Goal: Information Seeking & Learning: Find specific fact

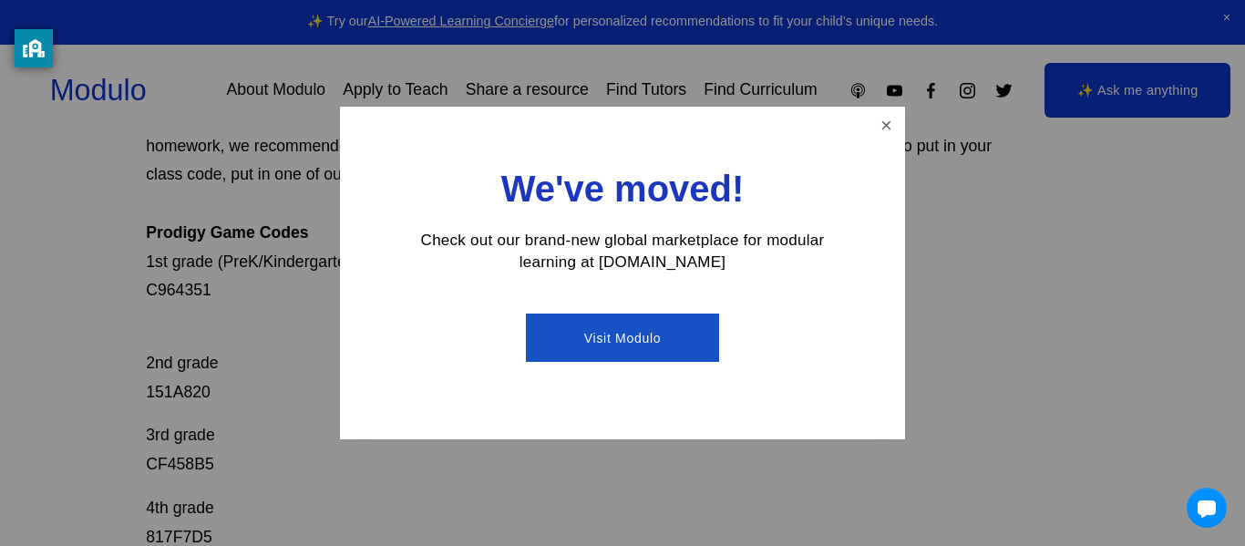
scroll to position [308, 0]
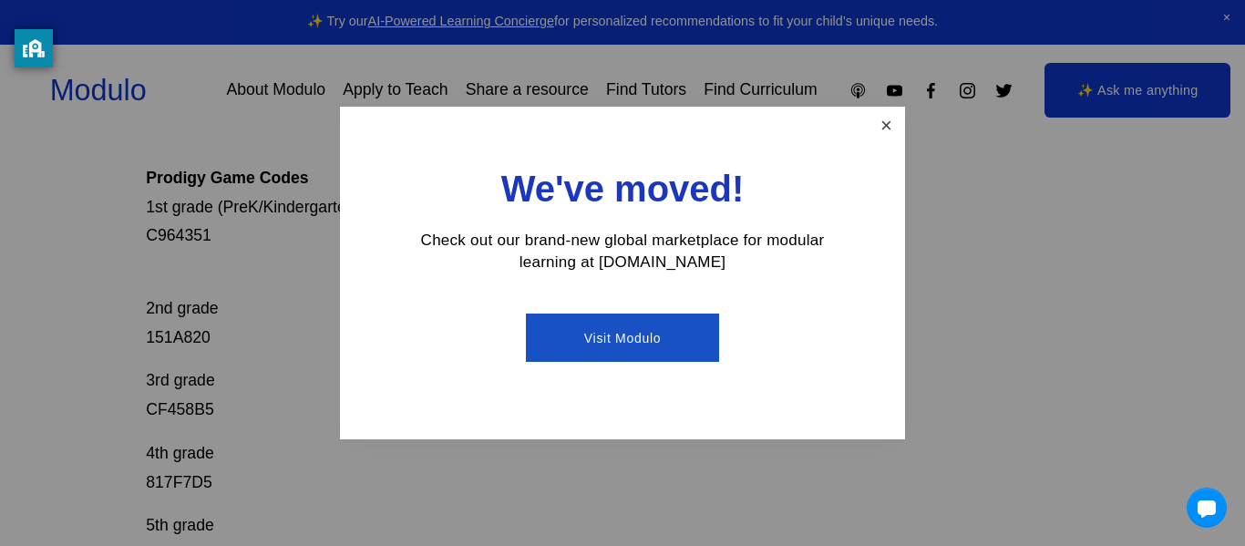
click at [874, 127] on link "Close" at bounding box center [887, 125] width 32 height 32
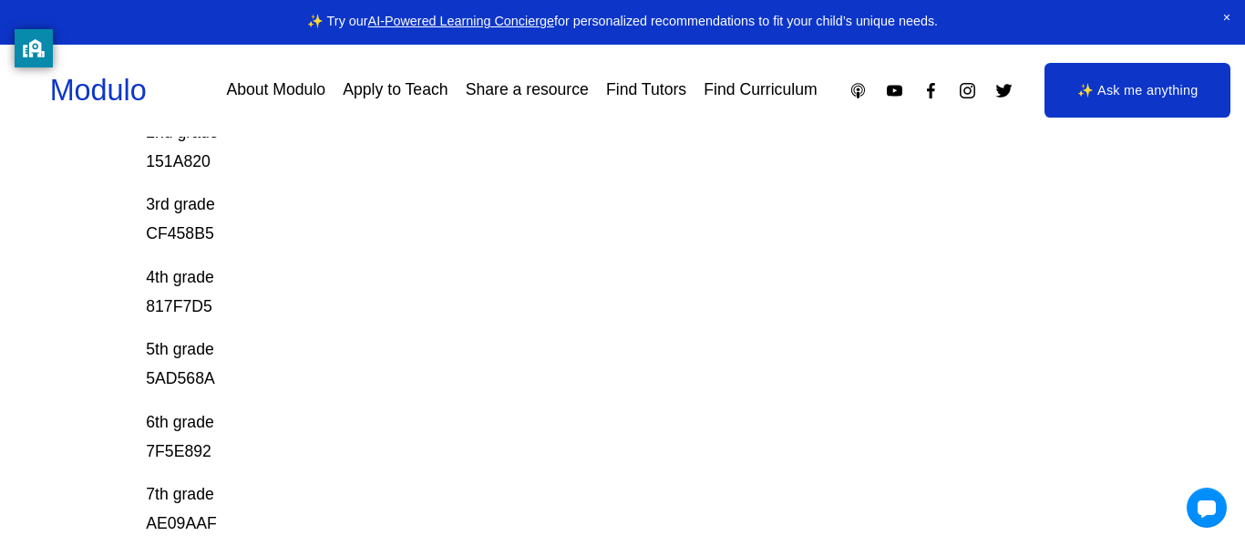
scroll to position [492, 0]
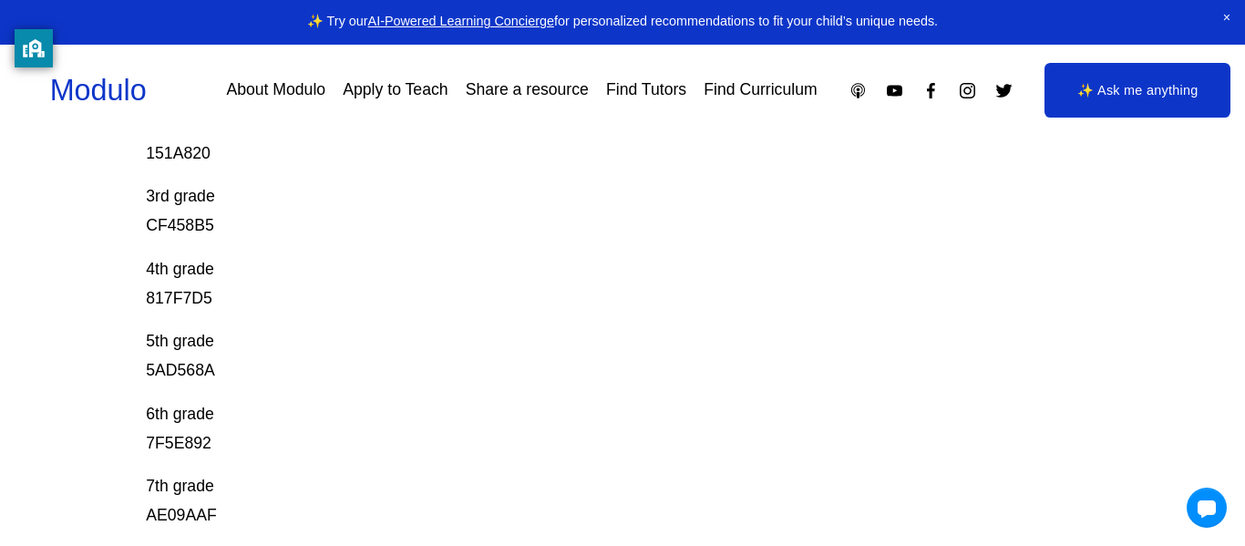
click at [181, 373] on p "5th grade 5AD568A" at bounding box center [574, 356] width 857 height 58
copy p "5AD568A"
click at [175, 303] on p "4th grade 817F7D5" at bounding box center [574, 284] width 857 height 58
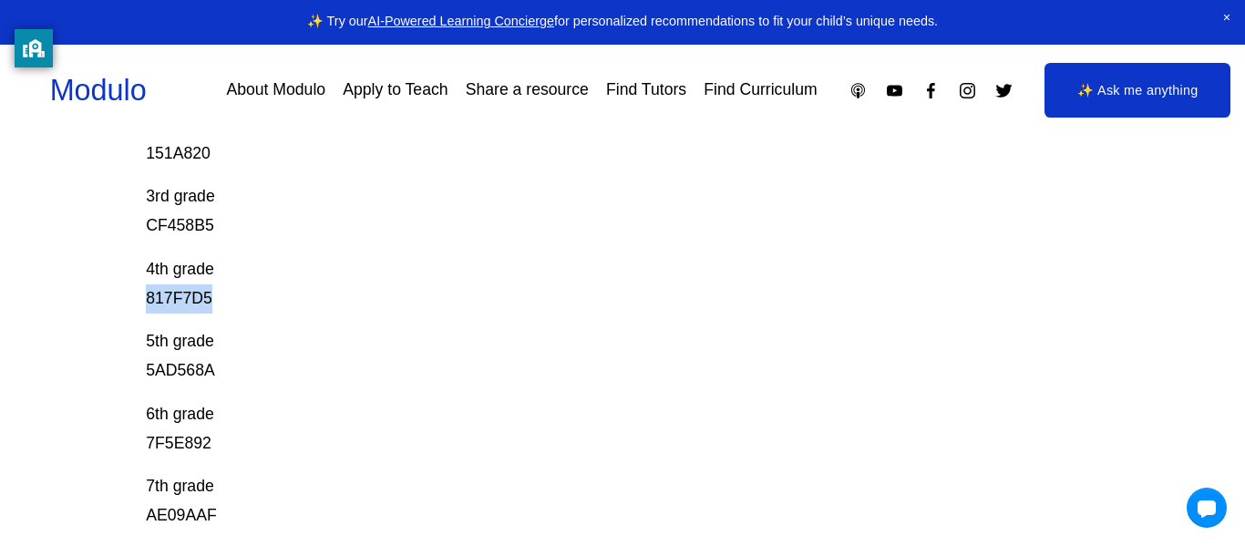
click at [175, 303] on p "4th grade 817F7D5" at bounding box center [574, 284] width 857 height 58
click at [173, 221] on p "3rd grade CF458B5" at bounding box center [574, 211] width 857 height 58
copy p "CF458B5"
click at [176, 151] on p "2nd grade 151A820" at bounding box center [574, 124] width 857 height 87
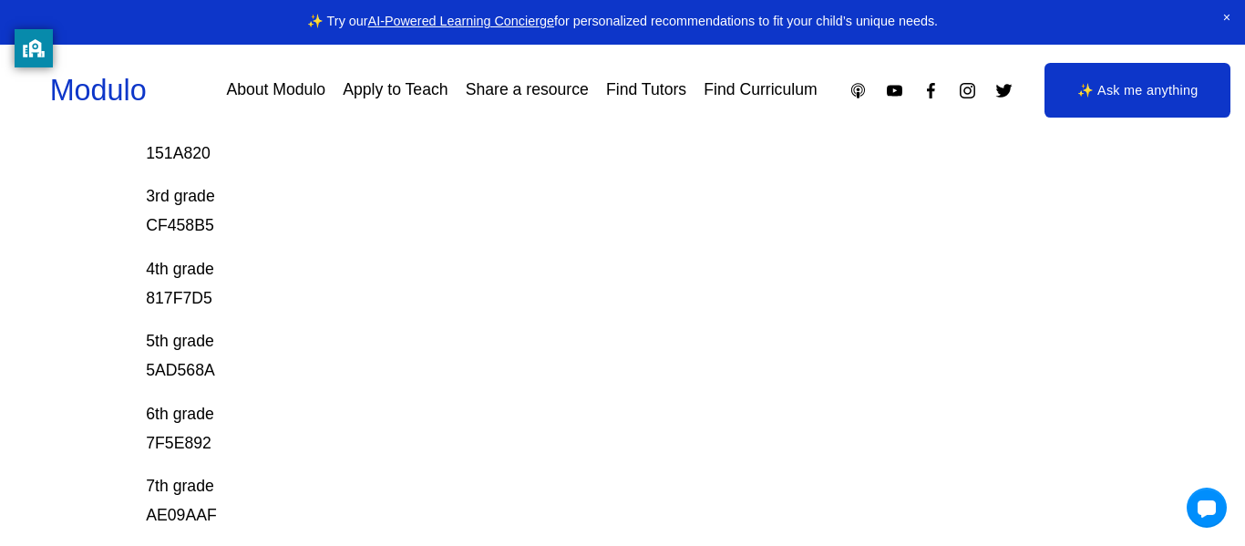
click at [176, 151] on p "2nd grade 151A820" at bounding box center [574, 124] width 857 height 87
copy p "151A820"
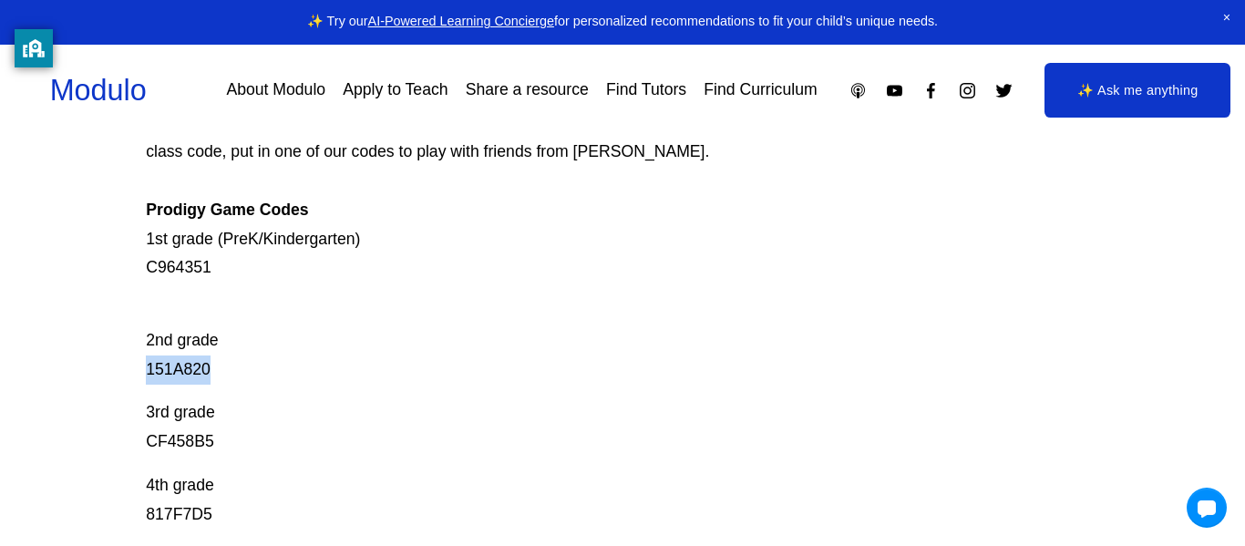
scroll to position [274, 0]
click at [173, 262] on p "Prodigy is our go-to mastery- based tool to give kids lots of fun, engaging mat…" at bounding box center [574, 154] width 857 height 261
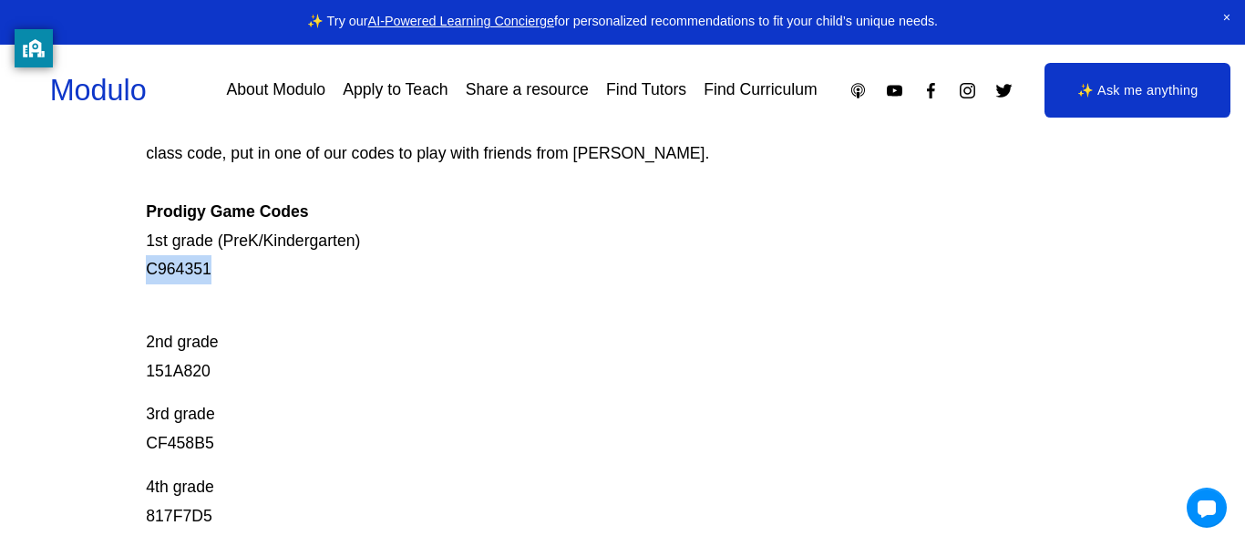
click at [173, 262] on p "Prodigy is our go-to mastery- based tool to give kids lots of fun, engaging mat…" at bounding box center [574, 154] width 857 height 261
copy p "C964351"
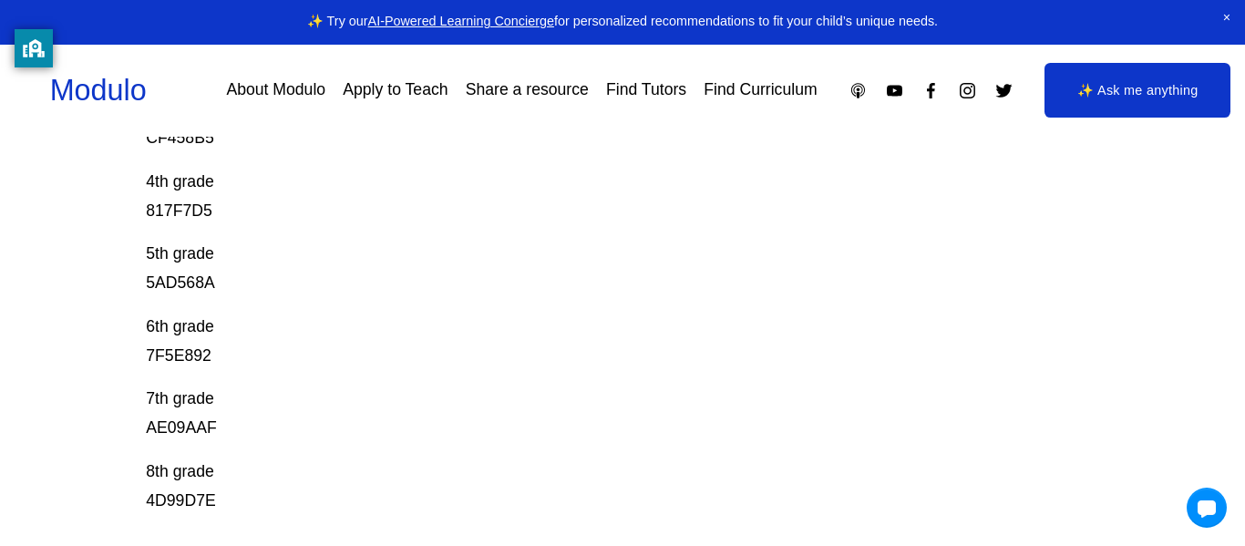
scroll to position [579, 0]
click at [177, 345] on p "6th grade 7F5E892" at bounding box center [574, 343] width 857 height 58
copy p "7F5E892"
click at [182, 434] on p "7th grade AE09AAF" at bounding box center [574, 415] width 857 height 58
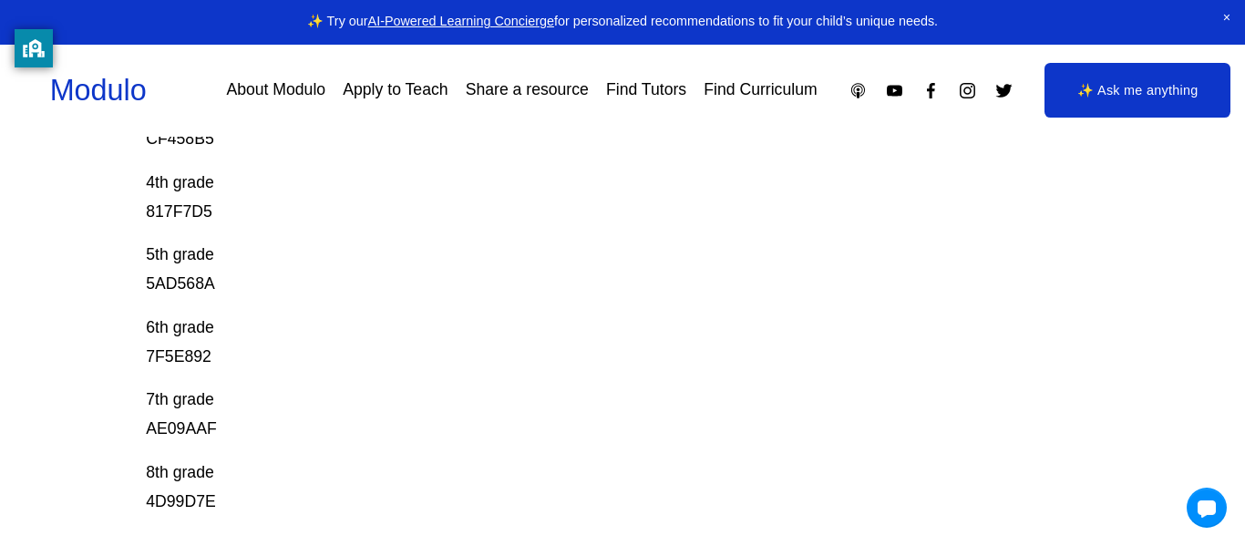
click at [182, 434] on p "7th grade AE09AAF" at bounding box center [574, 415] width 857 height 58
copy p "AE09AAF"
click at [180, 506] on p "8th grade 4D99D7E" at bounding box center [574, 488] width 857 height 58
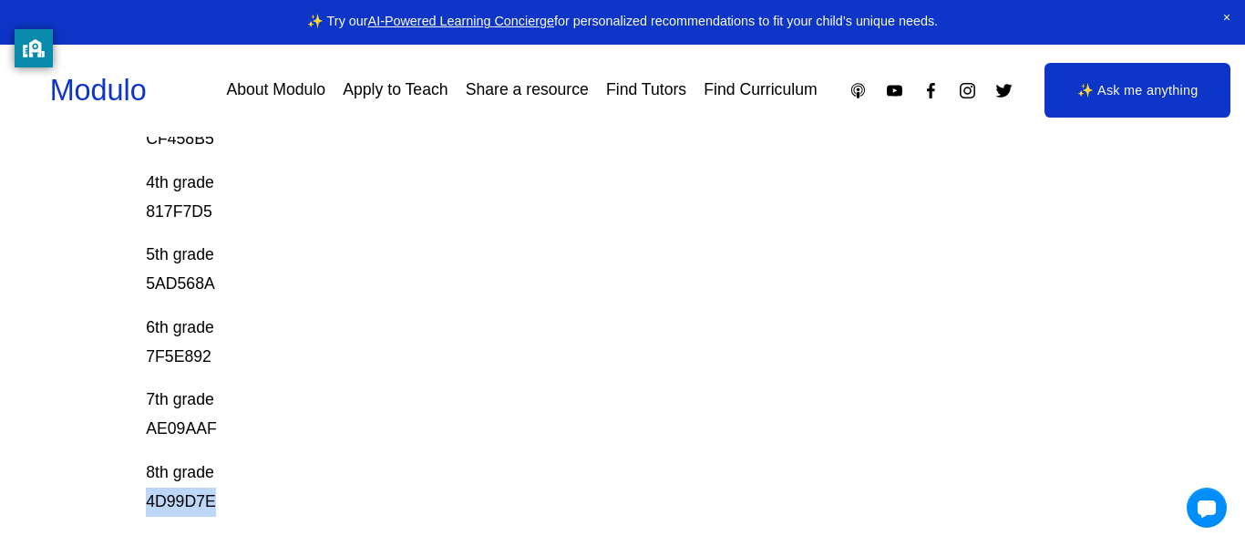
copy p "4D99D7E"
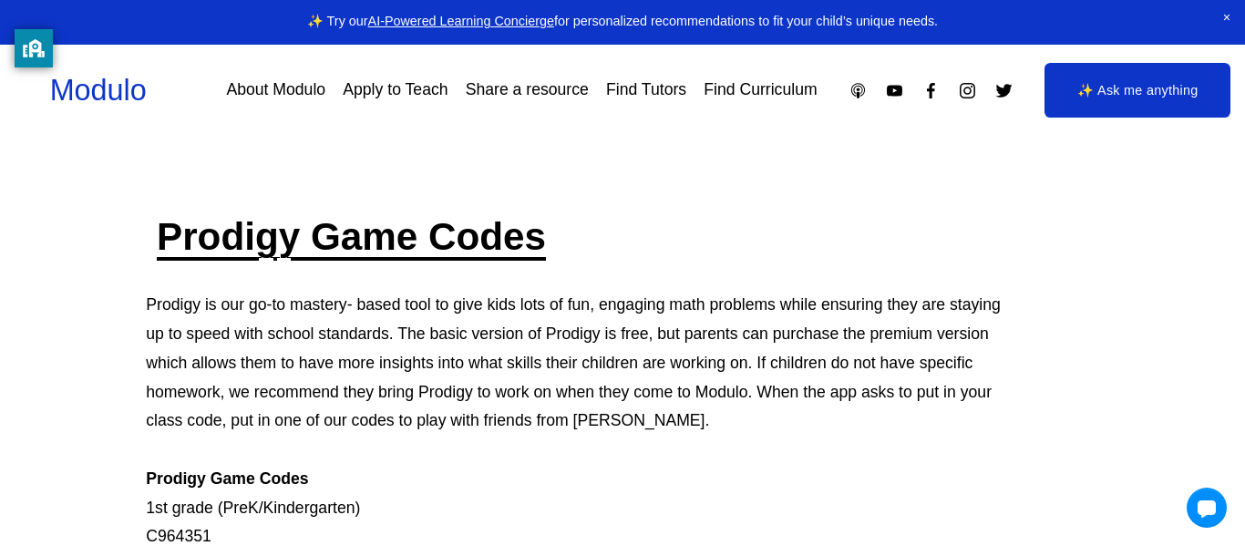
scroll to position [0, 0]
